Goal: Transaction & Acquisition: Subscribe to service/newsletter

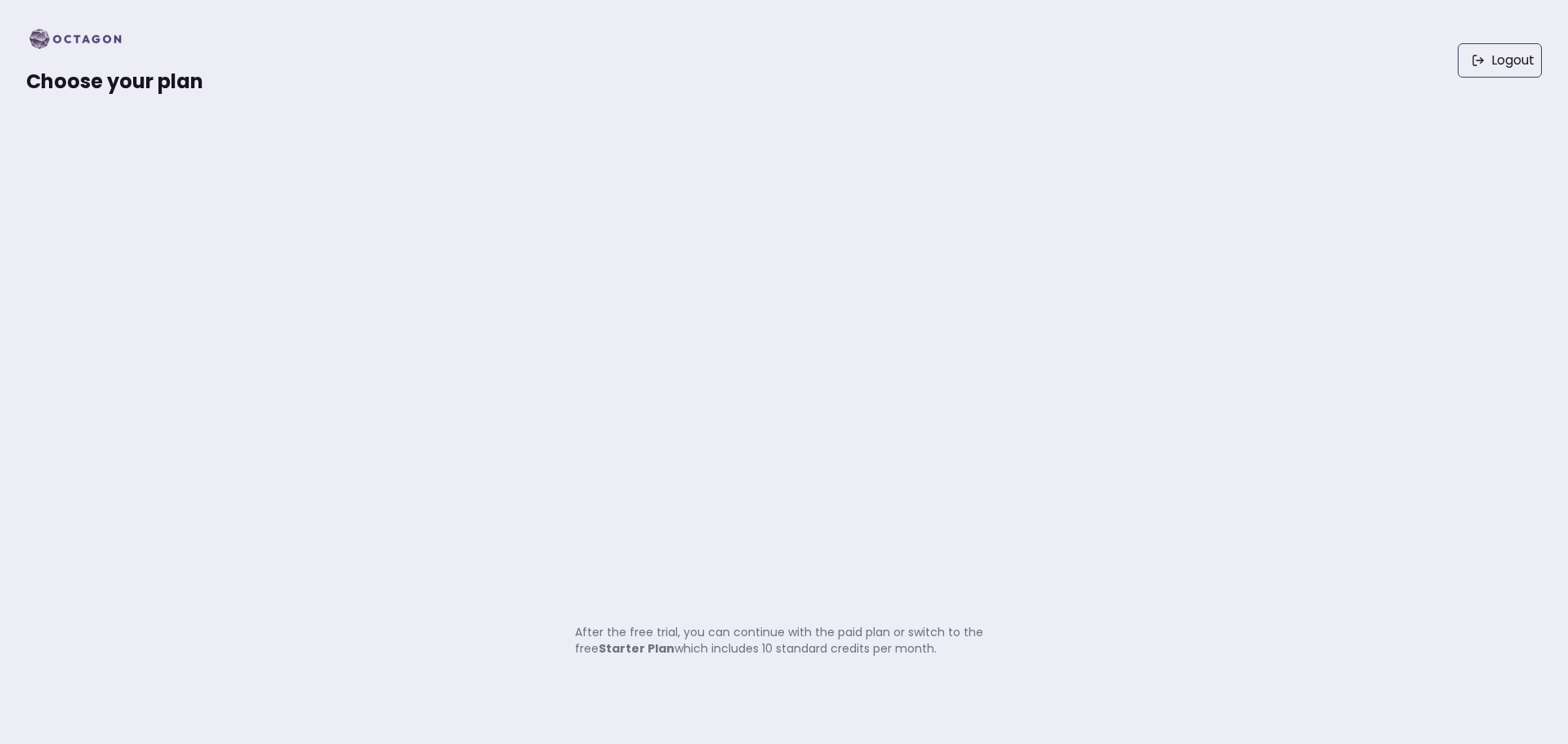
click at [131, 73] on span "Choose your plan" at bounding box center [115, 81] width 177 height 27
click at [58, 38] on img at bounding box center [80, 39] width 109 height 26
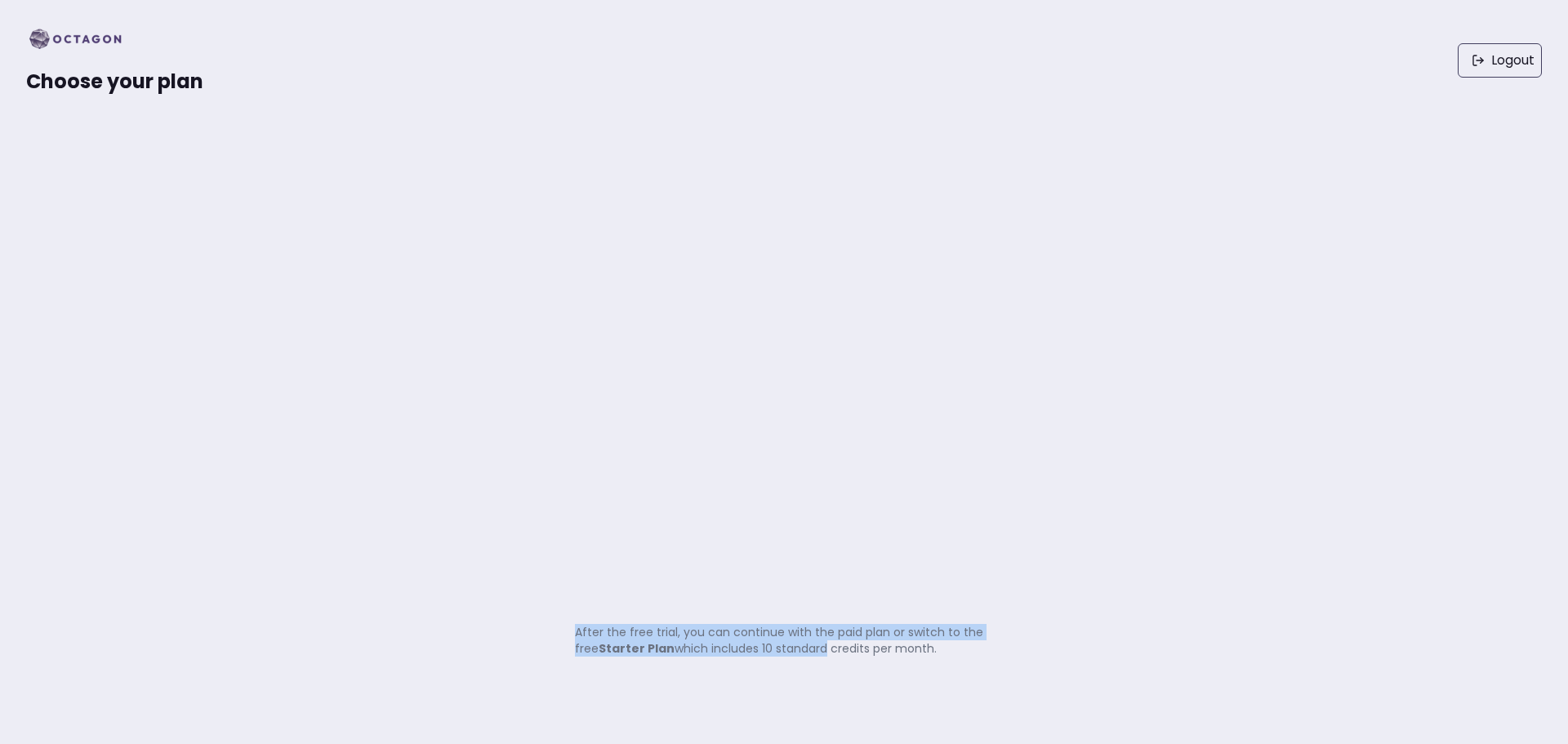
drag, startPoint x: 644, startPoint y: 649, endPoint x: 817, endPoint y: 662, distance: 173.5
click at [817, 662] on div "Choose your plan Logout After the free trial, you can continue with the paid pl…" at bounding box center [784, 372] width 1568 height 744
click at [751, 660] on div "Choose your plan Logout After the free trial, you can continue with the paid pl…" at bounding box center [784, 372] width 1568 height 744
drag, startPoint x: 590, startPoint y: 642, endPoint x: 572, endPoint y: 626, distance: 24.1
click at [572, 626] on div "Choose your plan Logout After the free trial, you can continue with the paid pl…" at bounding box center [784, 372] width 1568 height 744
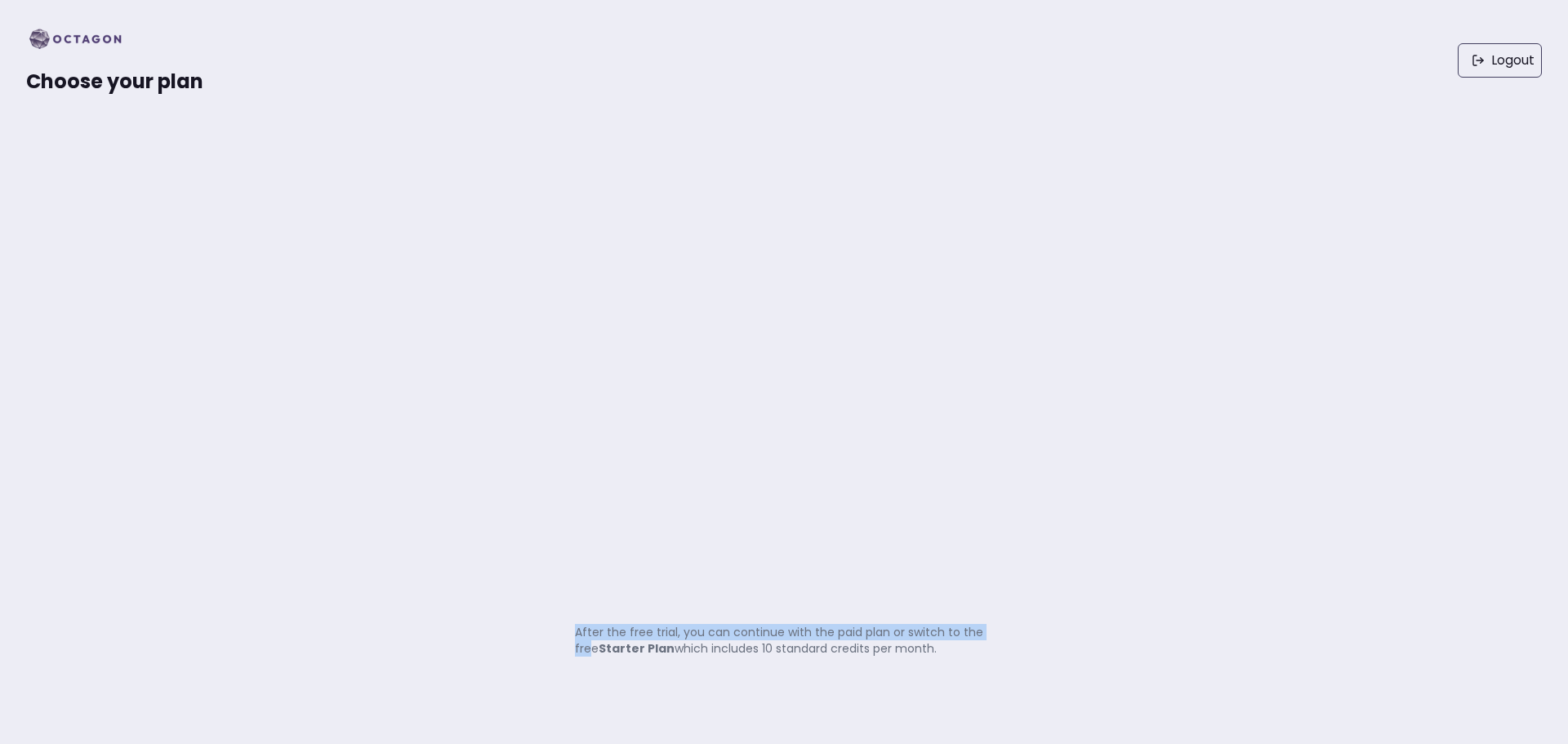
click at [572, 626] on div "Choose your plan Logout After the free trial, you can continue with the paid pl…" at bounding box center [784, 372] width 1568 height 744
drag, startPoint x: 580, startPoint y: 625, endPoint x: 816, endPoint y: 665, distance: 239.4
click at [788, 662] on div "Choose your plan Logout After the free trial, you can continue with the paid pl…" at bounding box center [784, 372] width 1568 height 744
click at [832, 665] on div "Choose your plan Logout After the free trial, you can continue with the paid pl…" at bounding box center [784, 372] width 1568 height 744
click at [598, 648] on p "After the free trial, you can continue with the paid plan or switch to the free…" at bounding box center [784, 640] width 418 height 33
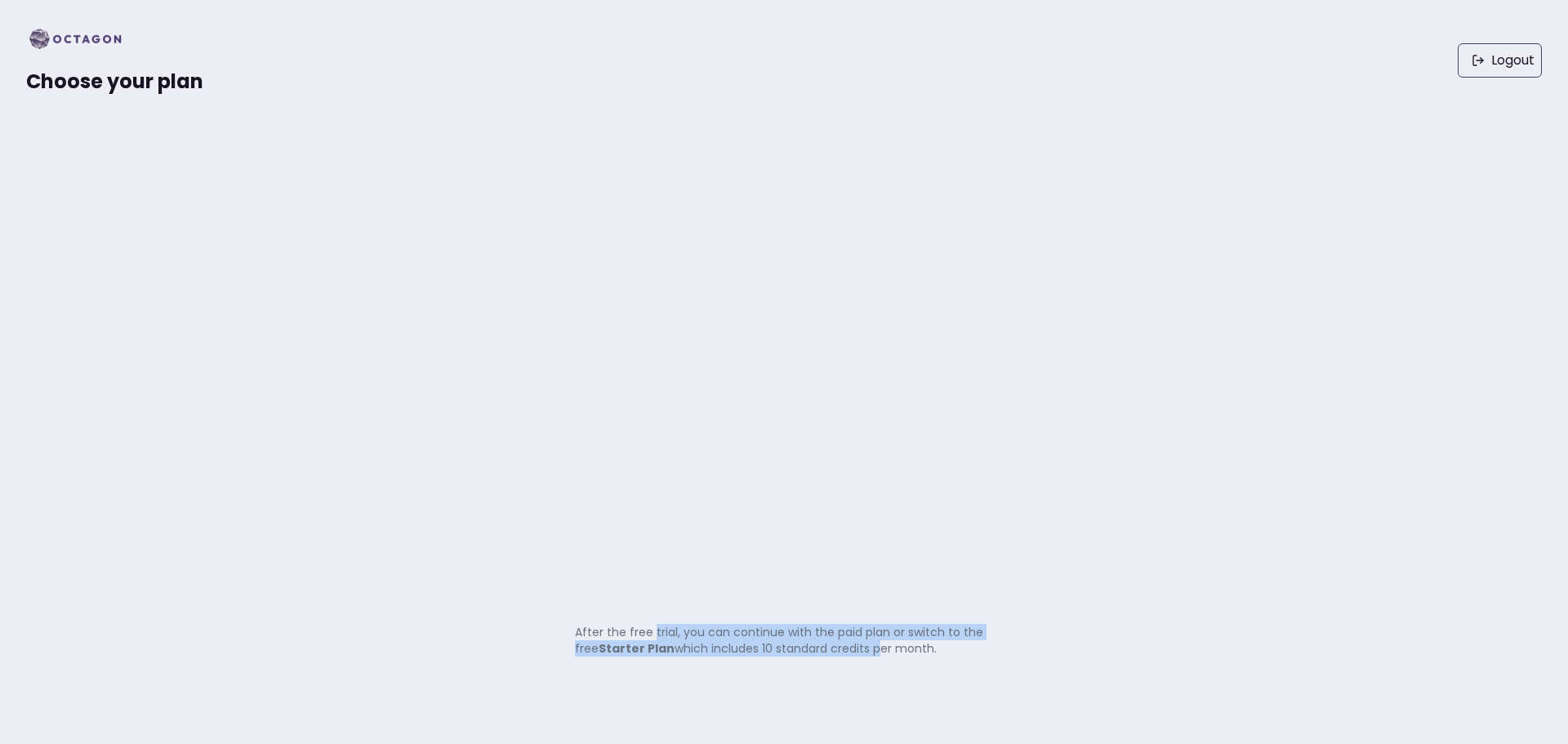
drag, startPoint x: 685, startPoint y: 635, endPoint x: 576, endPoint y: 615, distance: 110.8
click at [638, 627] on div "Choose your plan Logout After the free trial, you can continue with the paid pl…" at bounding box center [784, 372] width 1568 height 744
click at [576, 615] on div "Choose your plan Logout After the free trial, you can continue with the paid pl…" at bounding box center [784, 372] width 1568 height 744
drag, startPoint x: 530, startPoint y: 614, endPoint x: 892, endPoint y: 655, distance: 364.3
click at [811, 649] on div "Choose your plan Logout After the free trial, you can continue with the paid pl…" at bounding box center [784, 372] width 1568 height 744
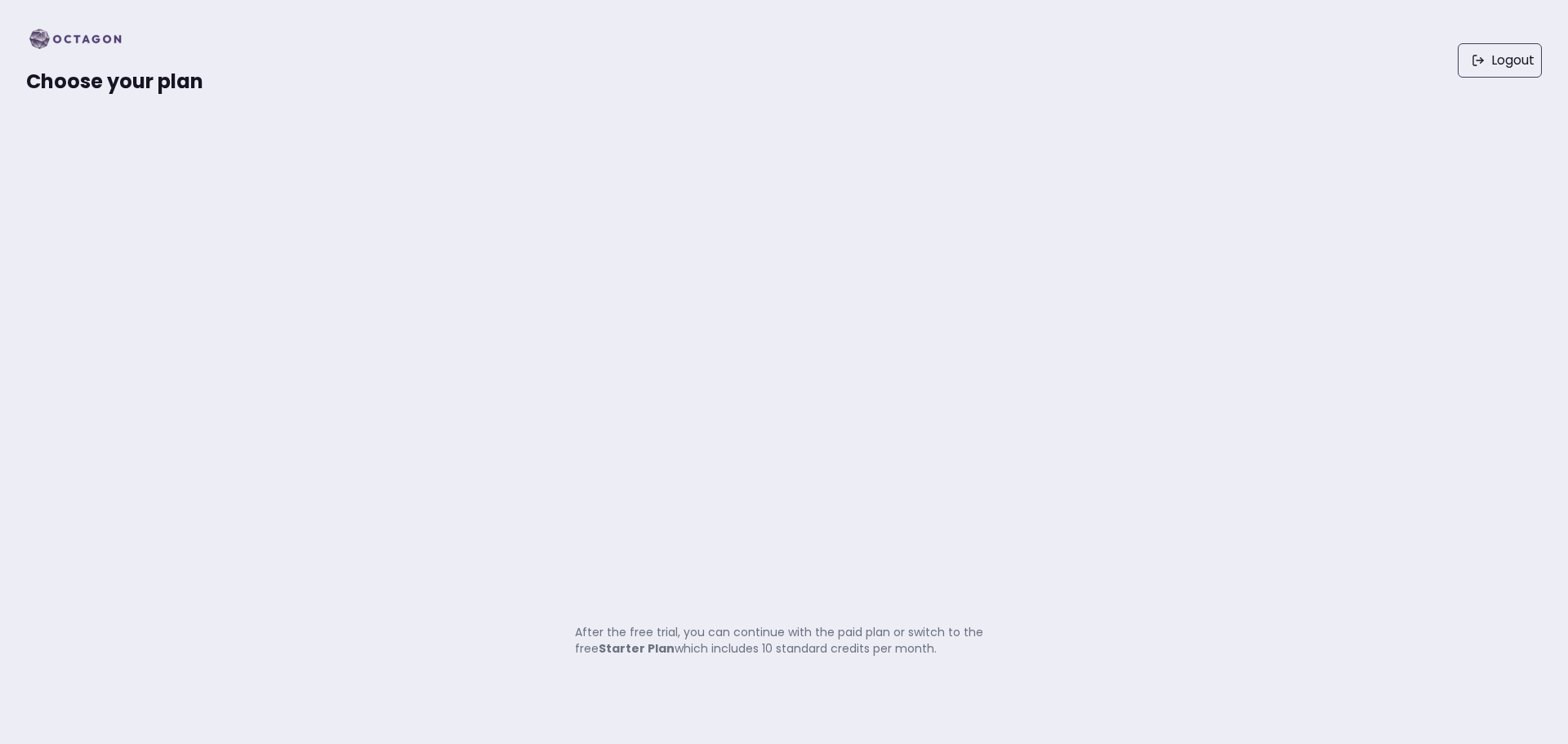
click at [958, 657] on div "Choose your plan Logout After the free trial, you can continue with the paid pl…" at bounding box center [784, 372] width 1568 height 744
drag, startPoint x: 568, startPoint y: 637, endPoint x: 991, endPoint y: 640, distance: 423.0
click at [991, 640] on div "Choose your plan Logout After the free trial, you can continue with the paid pl…" at bounding box center [784, 372] width 1568 height 744
click at [991, 640] on p "After the free trial, you can continue with the paid plan or switch to the free…" at bounding box center [784, 640] width 418 height 33
drag, startPoint x: 134, startPoint y: 82, endPoint x: 1057, endPoint y: 39, distance: 924.0
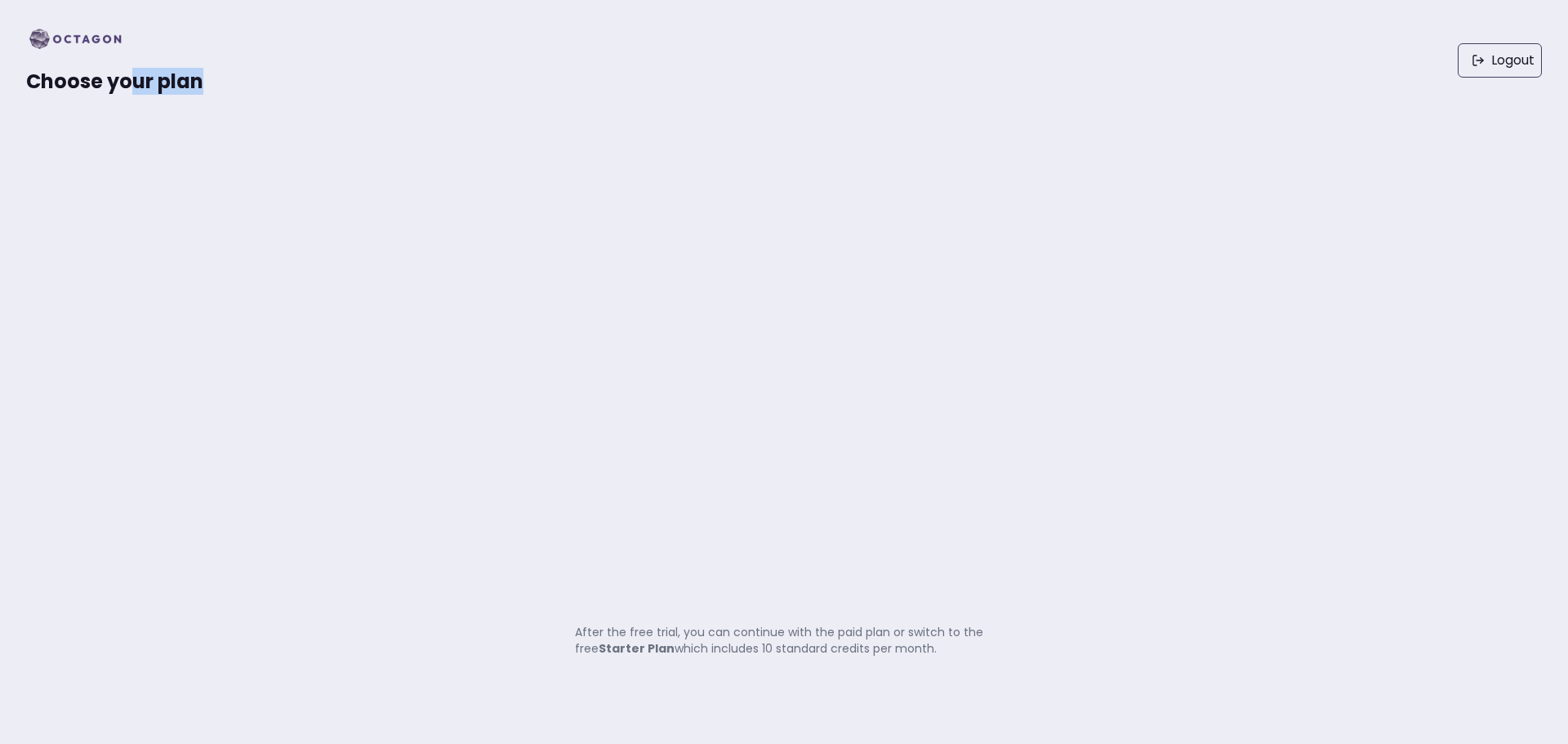
click at [929, 53] on div "Choose your plan Logout" at bounding box center [784, 60] width 1568 height 121
click at [1366, 114] on div "Choose your plan Logout" at bounding box center [784, 60] width 1568 height 121
